Goal: Information Seeking & Learning: Learn about a topic

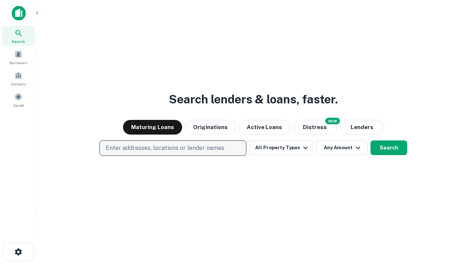
click at [173, 148] on p "Enter addresses, locations or lender names" at bounding box center [165, 148] width 119 height 9
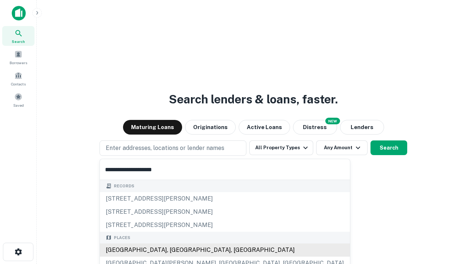
click at [175, 250] on div "[GEOGRAPHIC_DATA], [GEOGRAPHIC_DATA], [GEOGRAPHIC_DATA]" at bounding box center [225, 250] width 250 height 13
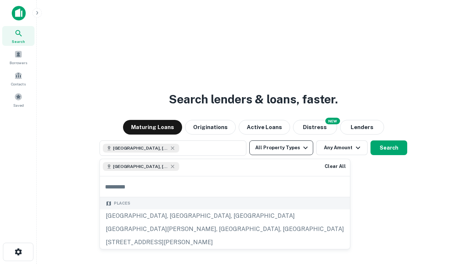
click at [281, 148] on button "All Property Types" at bounding box center [281, 148] width 64 height 15
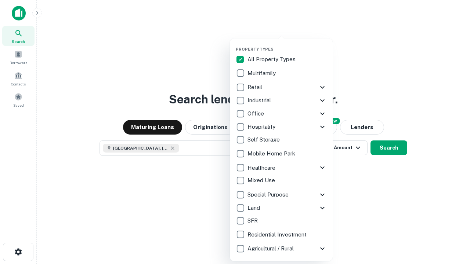
click at [287, 44] on button "button" at bounding box center [287, 44] width 103 height 0
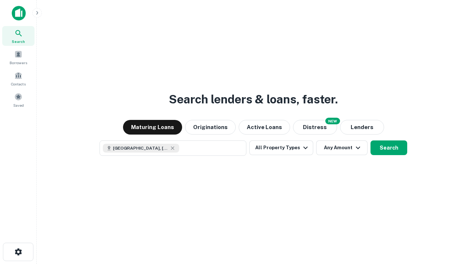
scroll to position [12, 0]
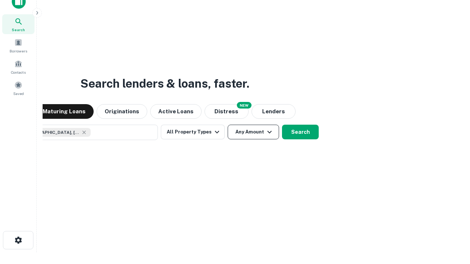
click at [228, 125] on button "Any Amount" at bounding box center [253, 132] width 51 height 15
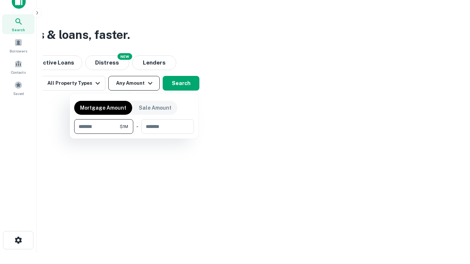
type input "*******"
click at [134, 134] on button "button" at bounding box center [134, 134] width 120 height 0
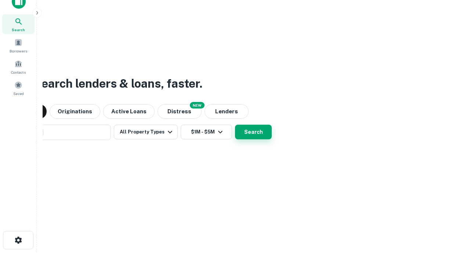
click at [235, 125] on button "Search" at bounding box center [253, 132] width 37 height 15
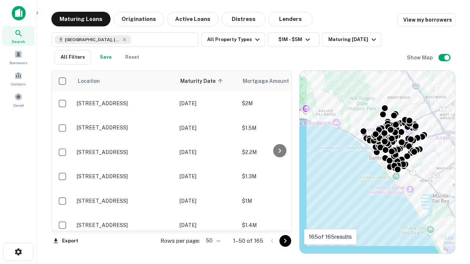
click at [212, 241] on body "Search Borrowers Contacts Saved Maturing Loans Originations Active Loans Distre…" at bounding box center [235, 132] width 470 height 264
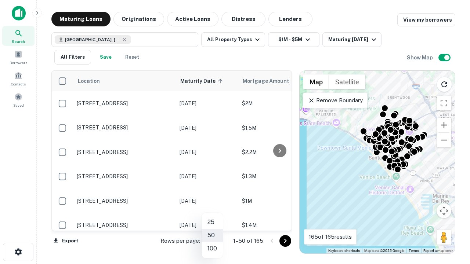
click at [212, 222] on li "25" at bounding box center [212, 222] width 21 height 13
click at [285, 241] on icon "Go to next page" at bounding box center [285, 241] width 9 height 9
